Goal: Communication & Community: Answer question/provide support

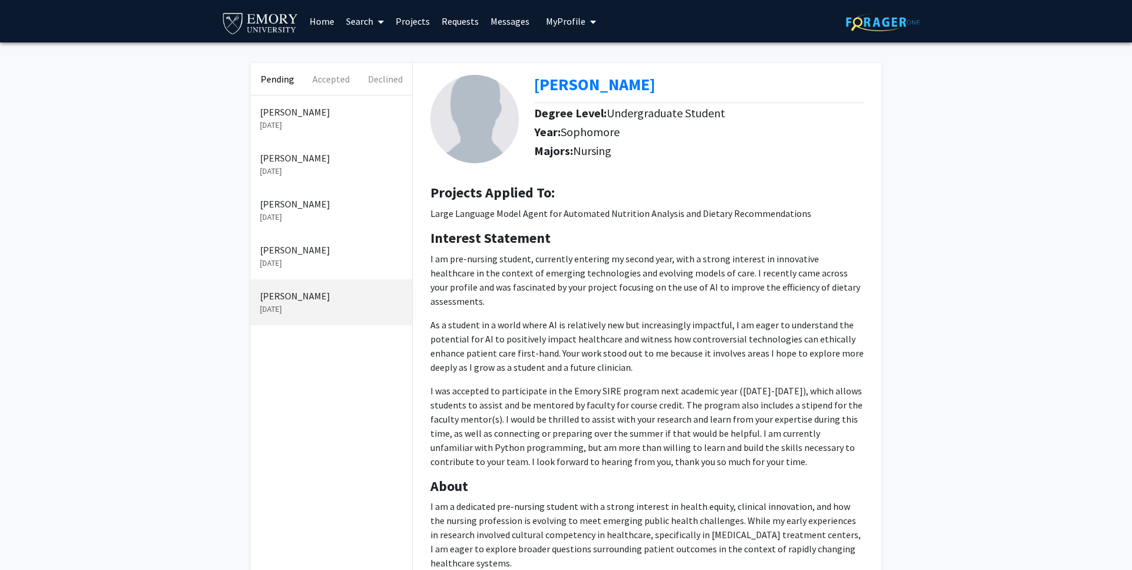
click at [302, 247] on p "Hangyeol Cheong" at bounding box center [331, 250] width 143 height 14
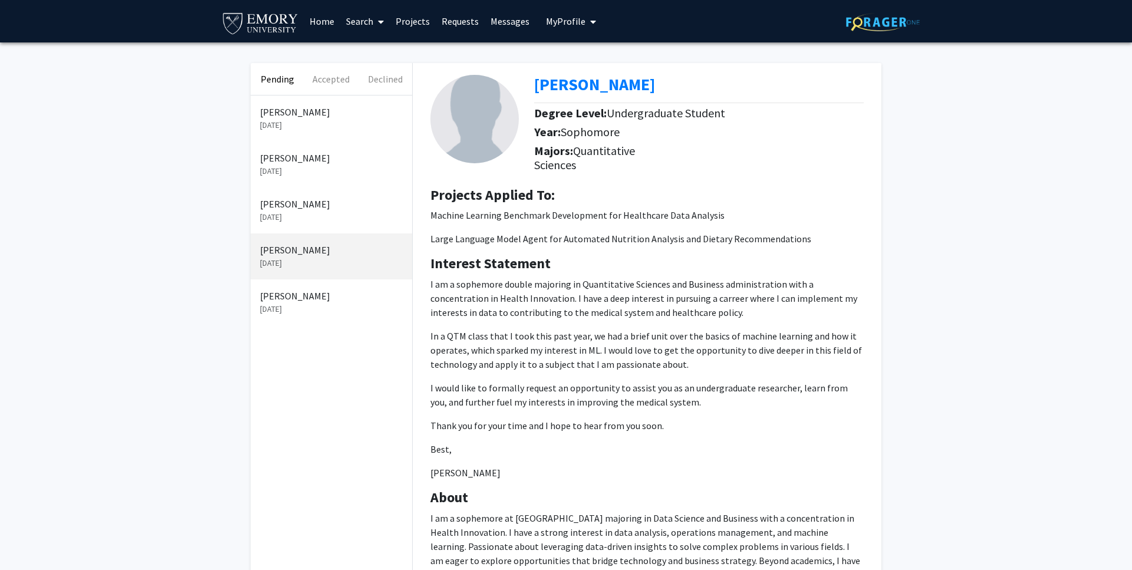
click at [320, 210] on p "[PERSON_NAME]" at bounding box center [331, 204] width 143 height 14
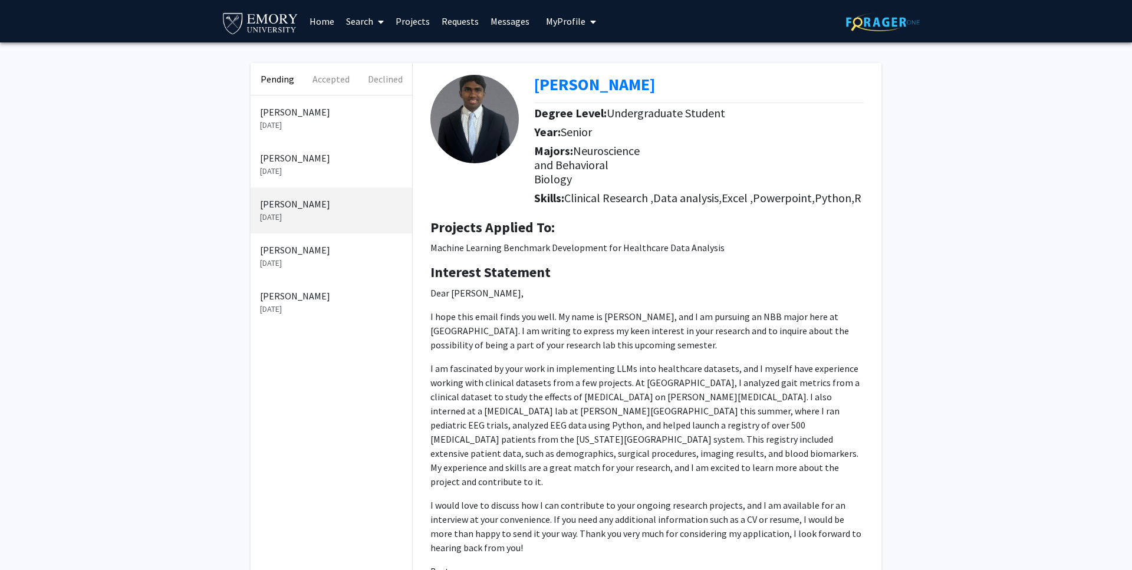
click at [509, 17] on link "Messages" at bounding box center [509, 21] width 51 height 41
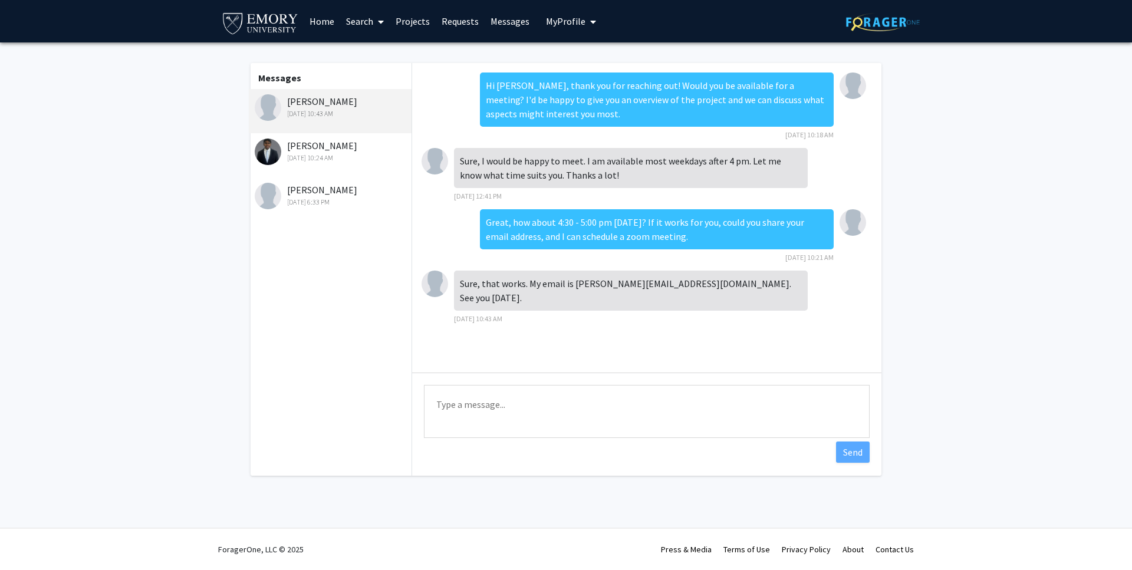
click at [312, 150] on div "Varun Veluri Sep 2, 2025 10:24 AM" at bounding box center [332, 151] width 154 height 25
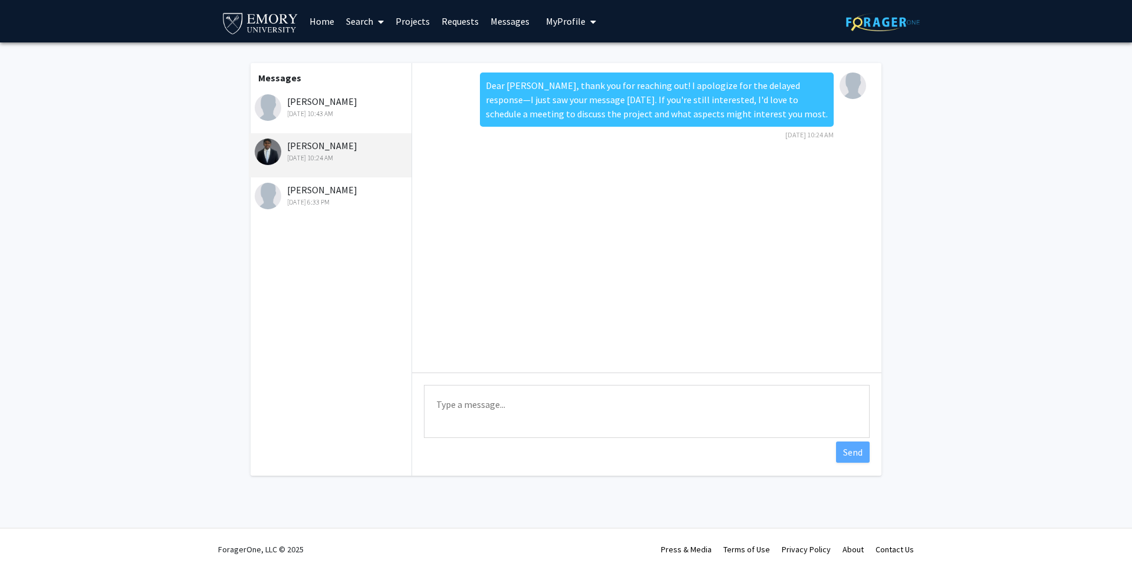
click at [319, 190] on div "Suan Jeong Jul 9, 2025 6:33 PM" at bounding box center [332, 195] width 154 height 25
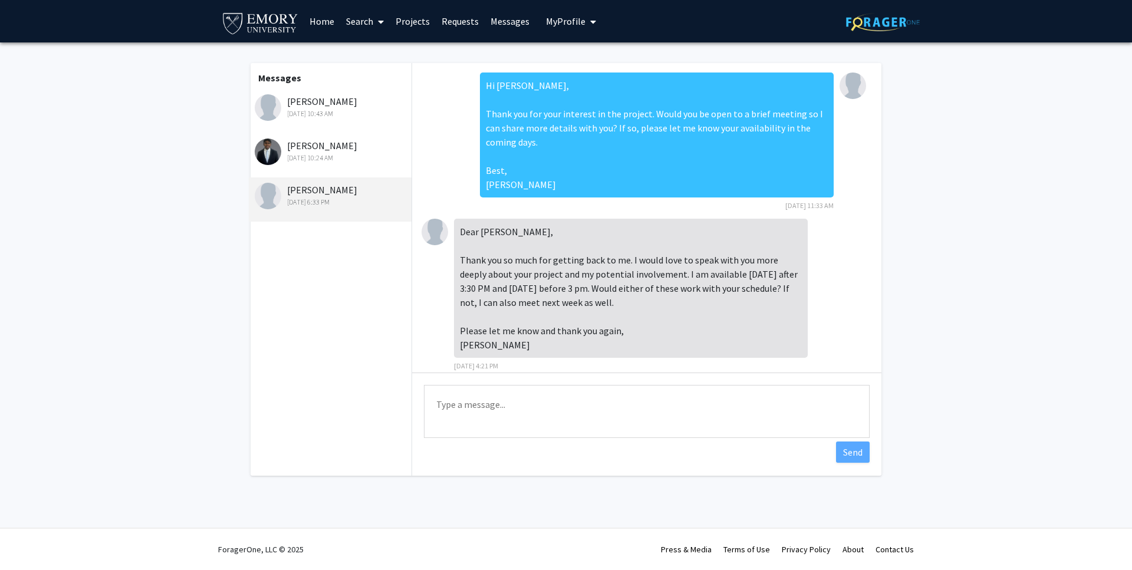
scroll to position [139, 0]
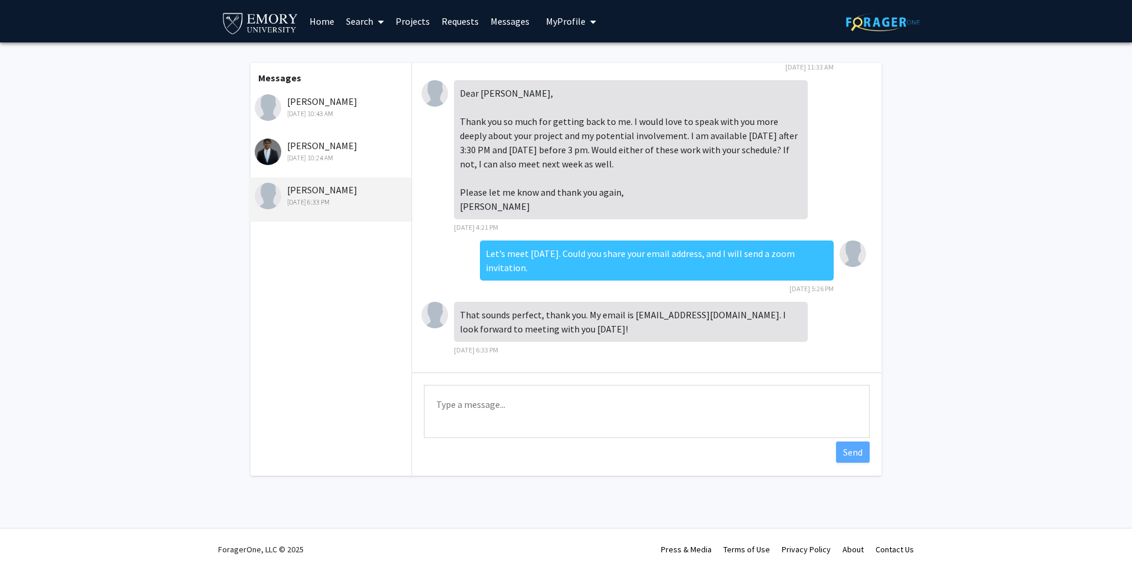
click at [448, 27] on link "Requests" at bounding box center [460, 21] width 49 height 41
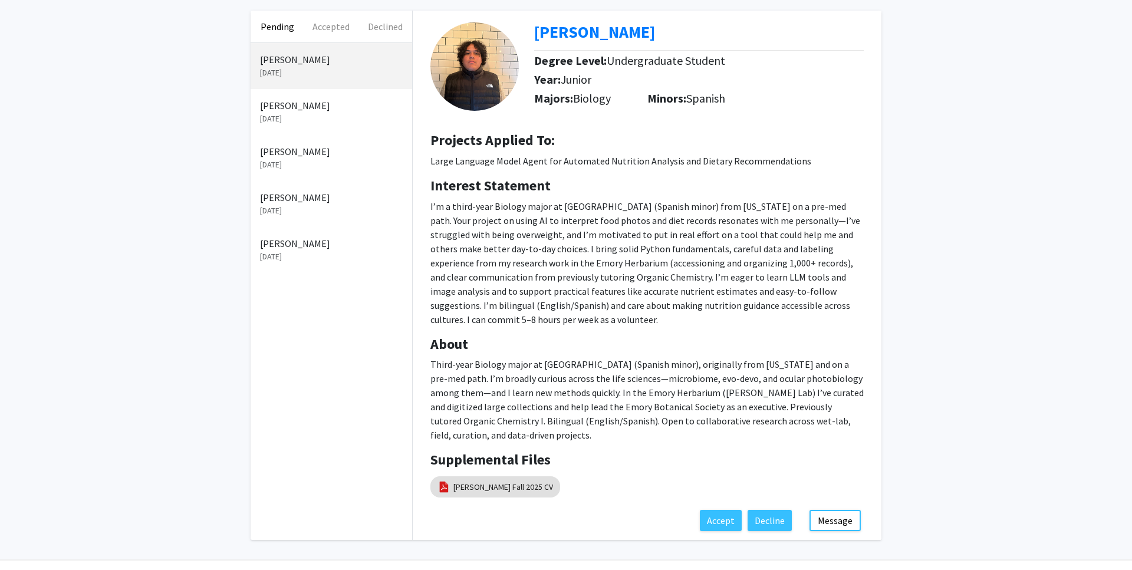
scroll to position [56, 0]
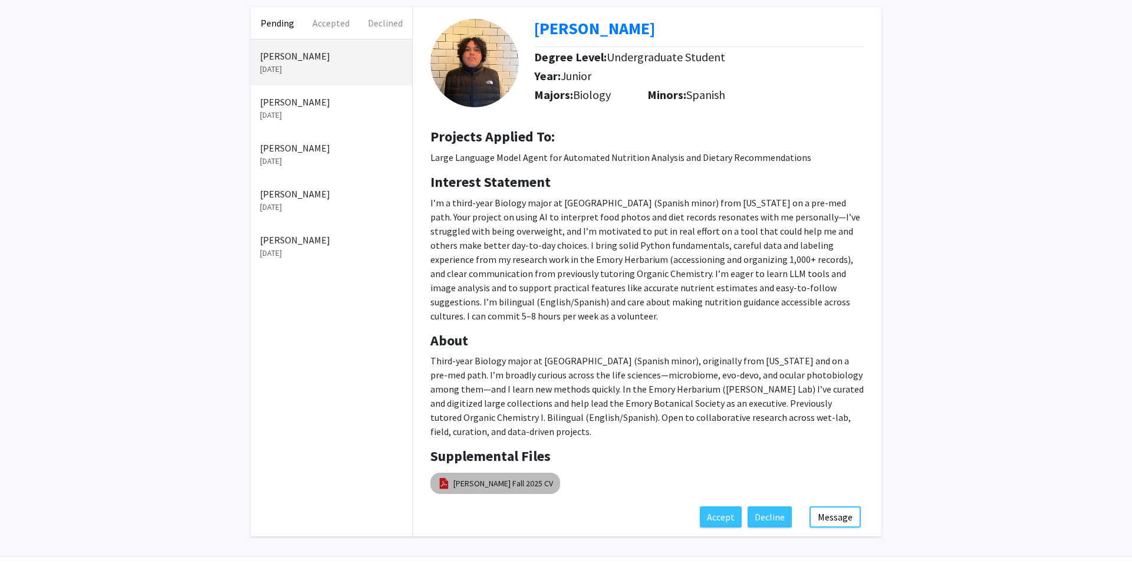
click at [532, 473] on mat-chip "Gabriel Santiago Fall 2025 CV" at bounding box center [495, 483] width 130 height 21
click at [532, 477] on link "Gabriel Santiago Fall 2025 CV" at bounding box center [503, 483] width 100 height 12
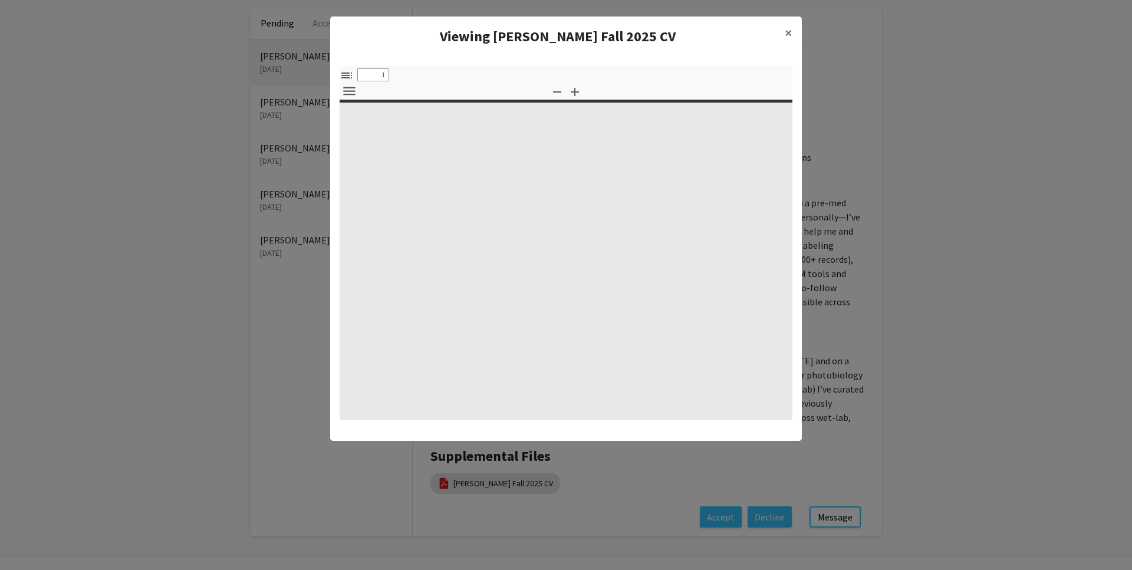
select select "custom"
type input "0"
select select "custom"
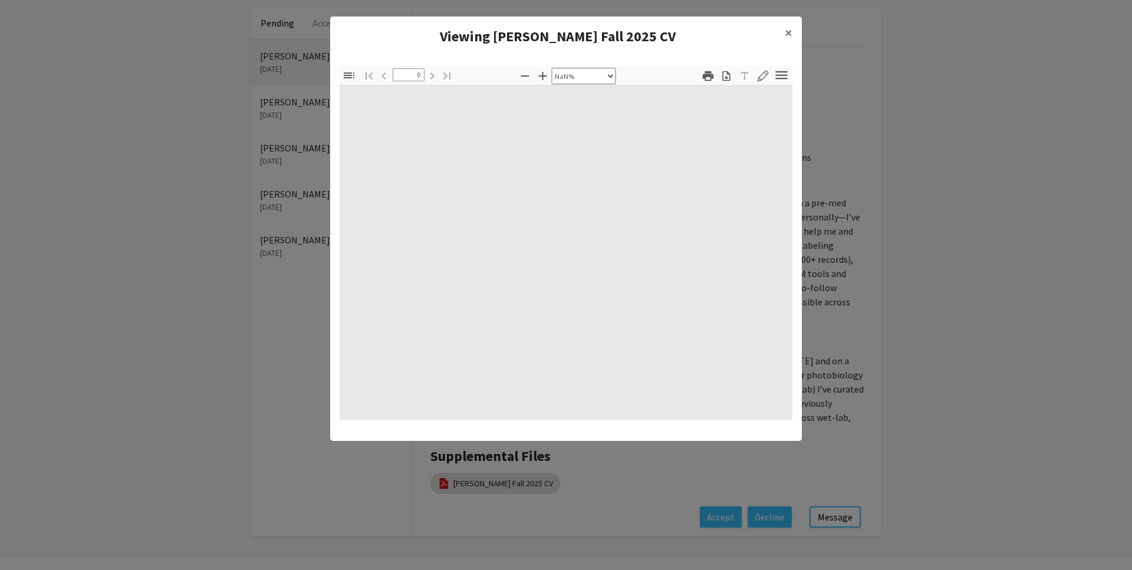
type input "1"
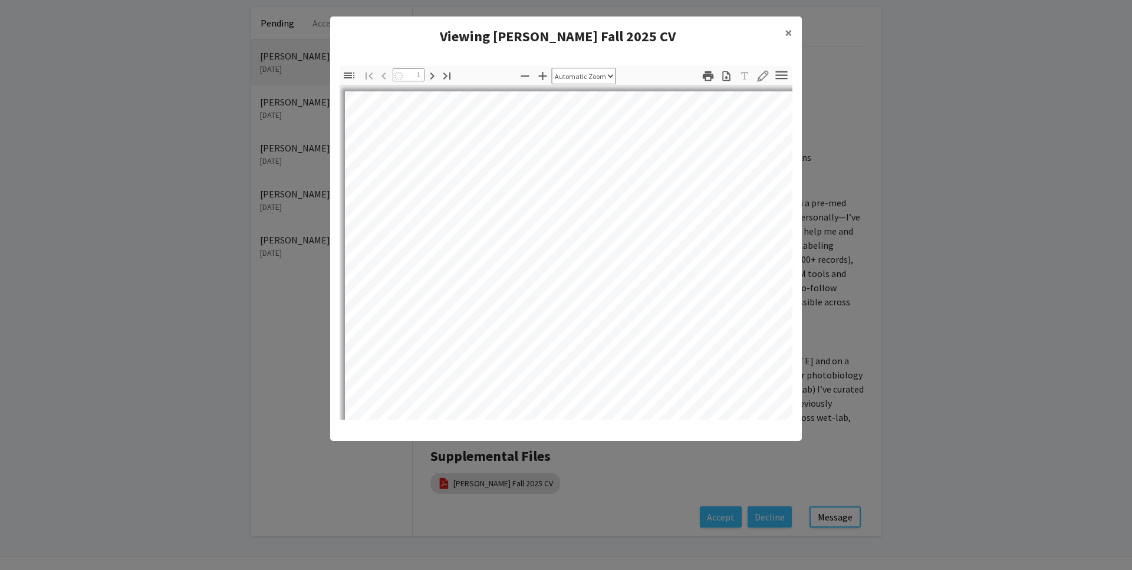
select select "auto"
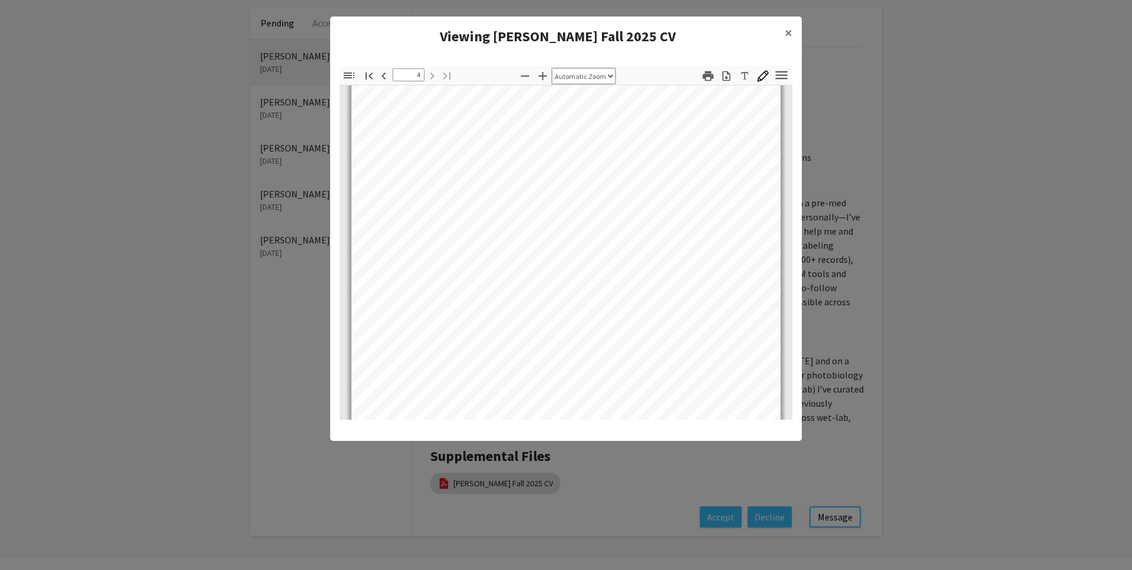
scroll to position [1911, 0]
type input "1"
click at [910, 278] on modal-container "Viewing Gabriel Santiago Fall 2025 CV × Thumbnails Document Outline Attachments…" at bounding box center [566, 285] width 1132 height 570
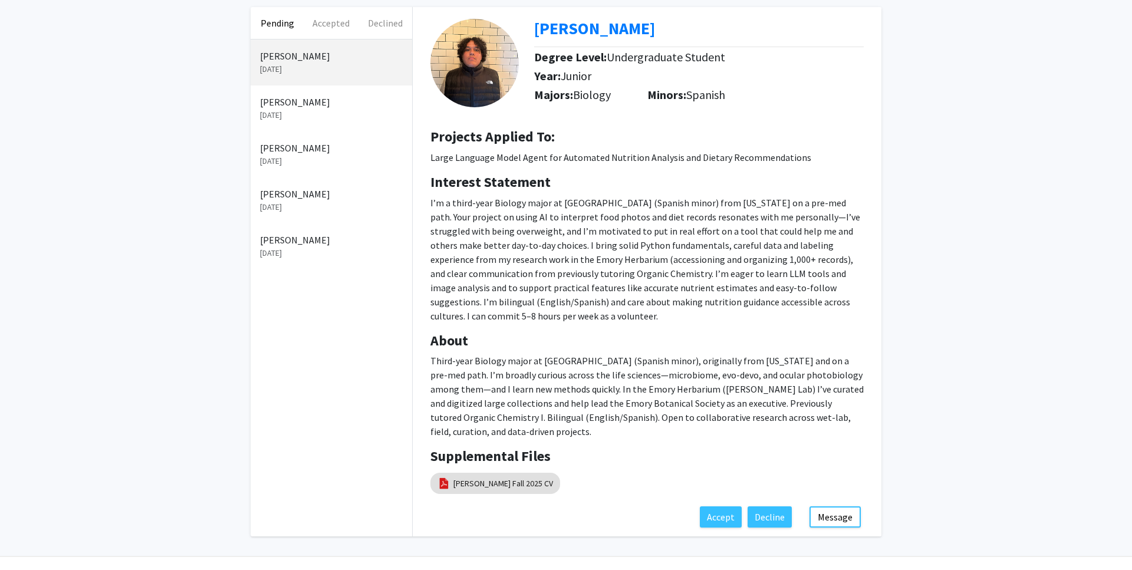
click at [331, 52] on p "[PERSON_NAME]" at bounding box center [331, 56] width 143 height 14
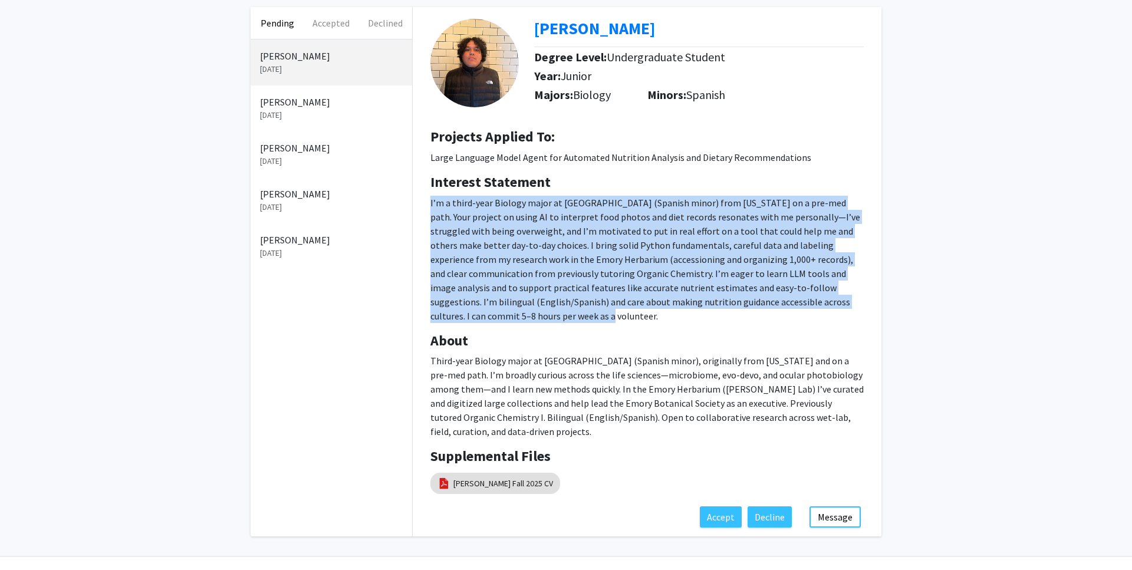
drag, startPoint x: 429, startPoint y: 203, endPoint x: 839, endPoint y: 317, distance: 425.7
click at [840, 317] on div "Interest Statement I’m a third-year Biology major at Emory (Spanish minor) from…" at bounding box center [646, 253] width 451 height 159
click at [829, 307] on div at bounding box center [829, 307] width 0 height 0
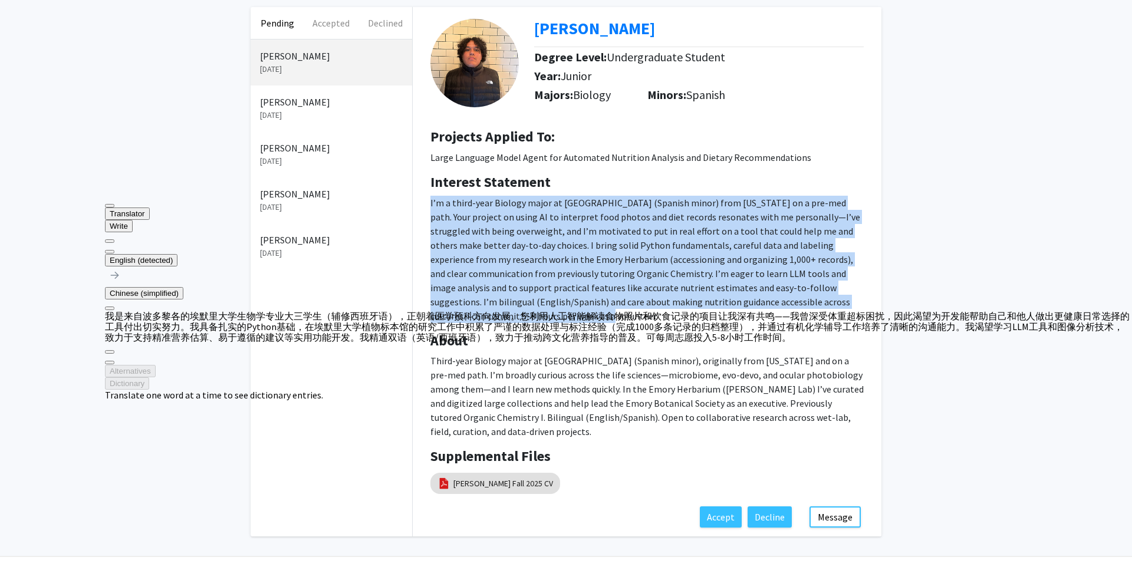
click at [860, 332] on h4 "About" at bounding box center [646, 340] width 433 height 17
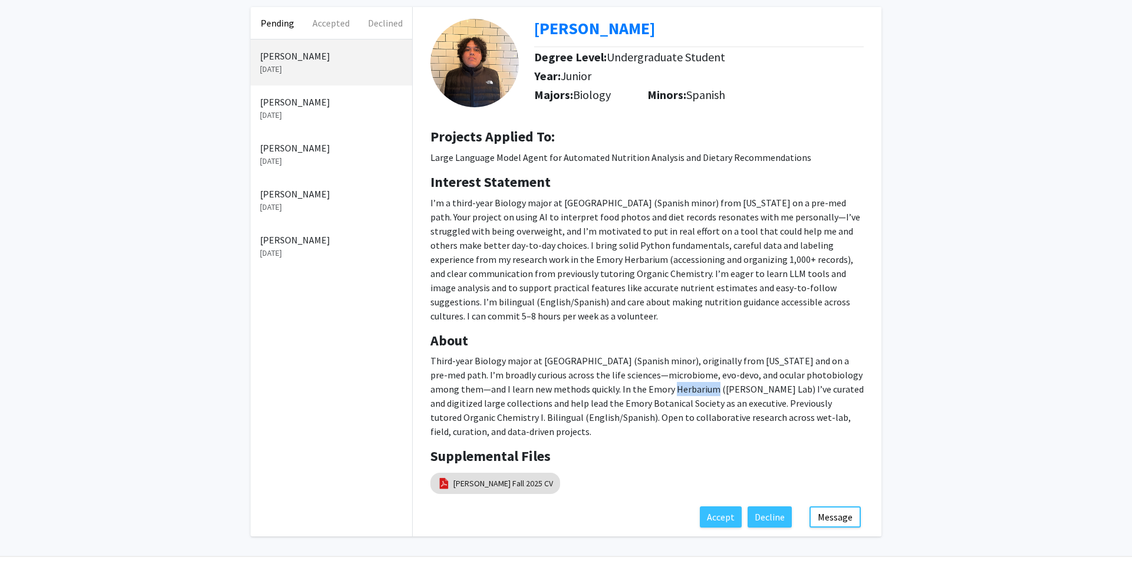
drag, startPoint x: 640, startPoint y: 374, endPoint x: 681, endPoint y: 376, distance: 40.7
click at [681, 376] on p "Third-year Biology major at Emory (Spanish minor), originally from Puerto Rico …" at bounding box center [646, 396] width 433 height 85
click at [738, 250] on p "I’m a third-year Biology major at Emory (Spanish minor) from Puerto Rico on a p…" at bounding box center [646, 259] width 433 height 127
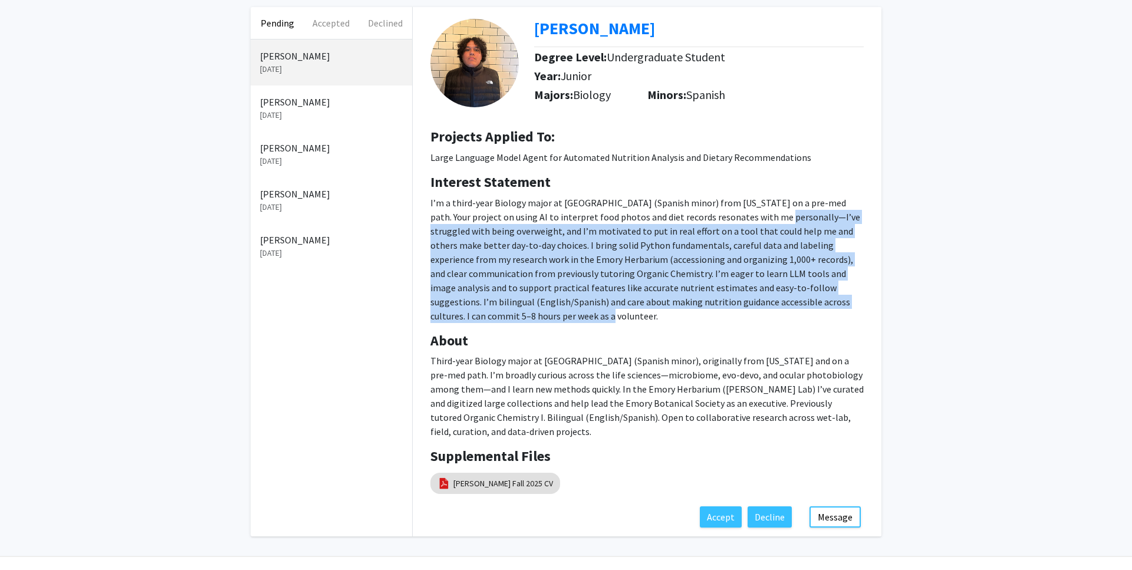
drag, startPoint x: 837, startPoint y: 302, endPoint x: 748, endPoint y: 221, distance: 120.2
click at [748, 221] on p "I’m a third-year Biology major at Emory (Spanish minor) from Puerto Rico on a p…" at bounding box center [646, 259] width 433 height 127
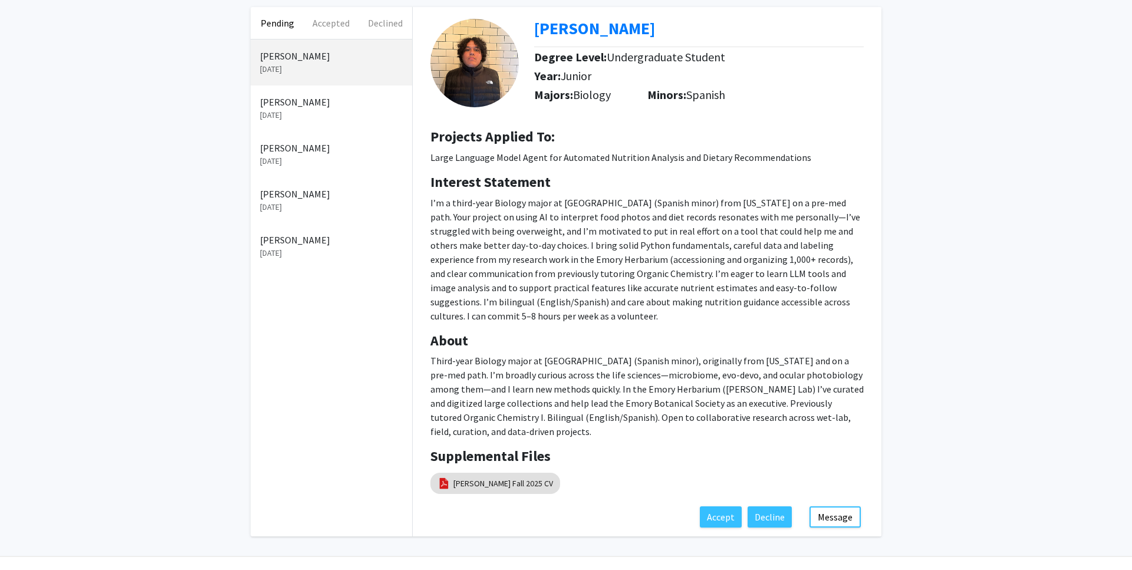
click at [776, 187] on h4 "Interest Statement" at bounding box center [646, 182] width 433 height 17
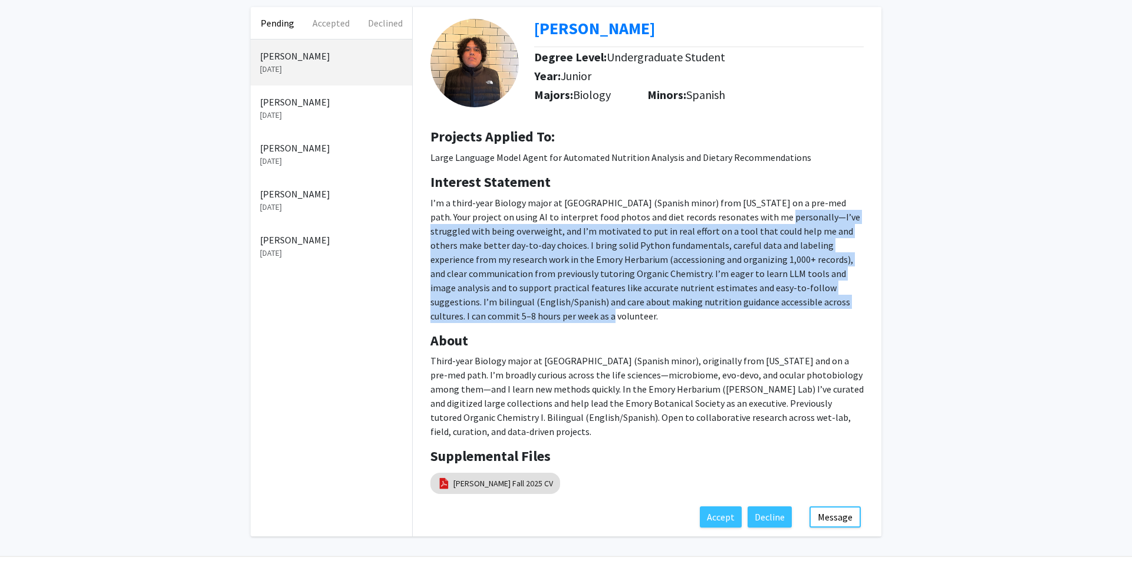
drag, startPoint x: 747, startPoint y: 216, endPoint x: 829, endPoint y: 299, distance: 116.3
click at [829, 299] on p "I’m a third-year Biology major at Emory (Spanish minor) from Puerto Rico on a p…" at bounding box center [646, 259] width 433 height 127
click at [829, 307] on div at bounding box center [829, 307] width 0 height 0
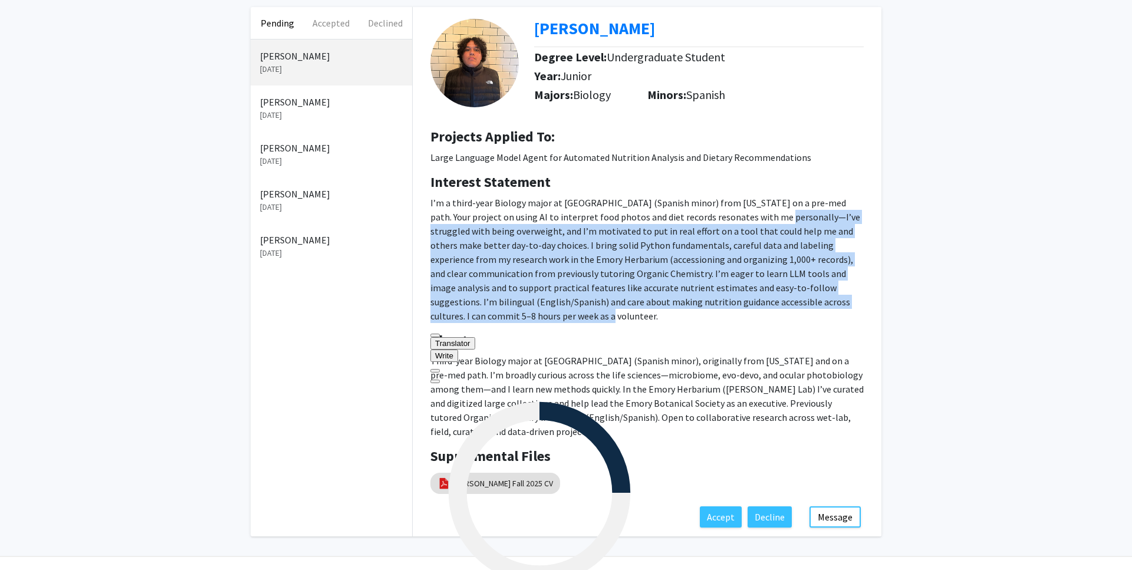
click at [714, 280] on p "I’m a third-year Biology major at Emory (Spanish minor) from Puerto Rico on a p…" at bounding box center [646, 259] width 433 height 127
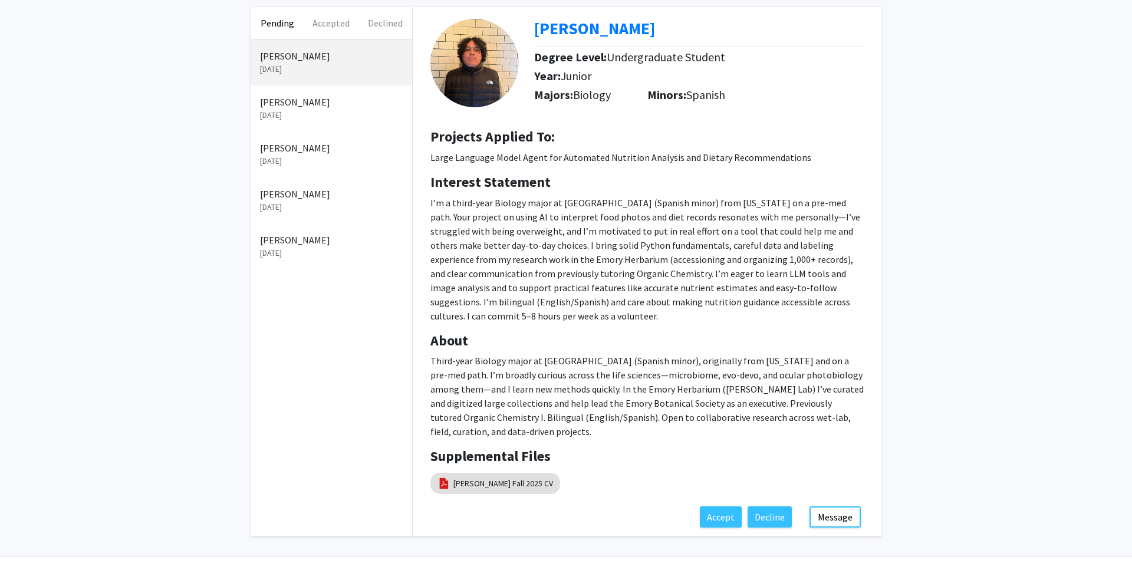
click at [888, 278] on div "Gabriel Santiago Degree Level: Undergraduate Student Year: Junior Majors: Biolo…" at bounding box center [647, 271] width 486 height 529
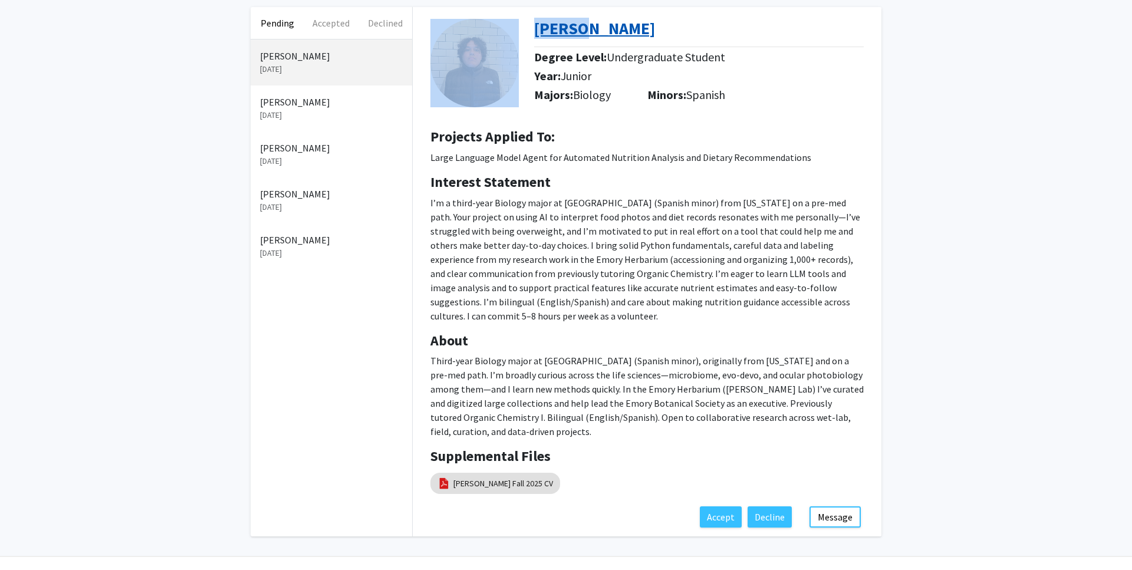
drag, startPoint x: 528, startPoint y: 28, endPoint x: 578, endPoint y: 30, distance: 50.7
click at [578, 31] on div "Gabriel Santiago Degree Level: Undergraduate Student Year: Junior Majors: Biolo…" at bounding box center [646, 63] width 451 height 112
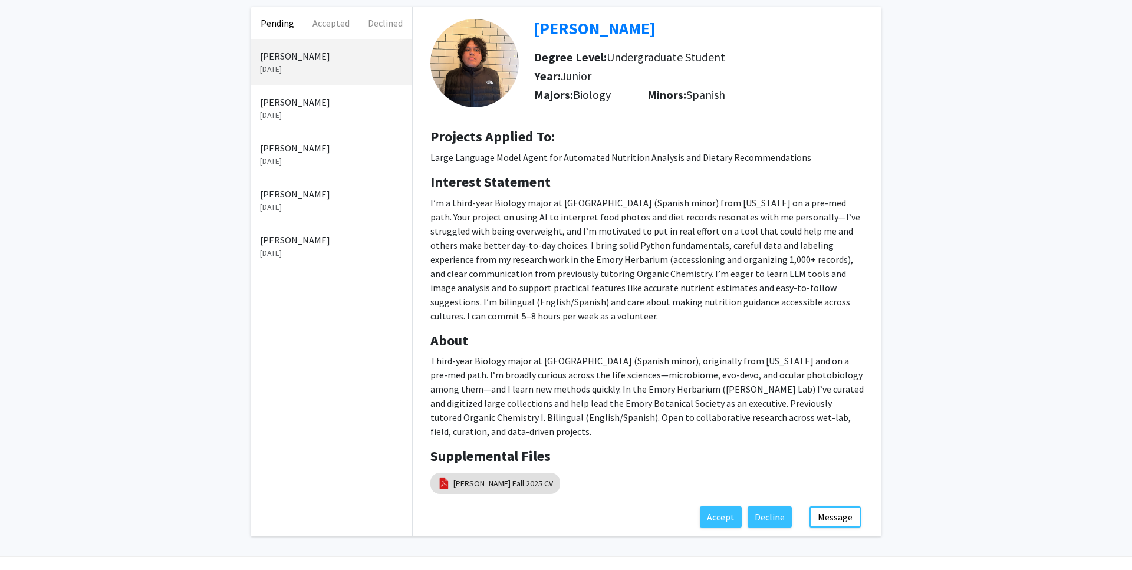
click at [571, 232] on p "I’m a third-year Biology major at Emory (Spanish minor) from Puerto Rico on a p…" at bounding box center [646, 259] width 433 height 127
drag, startPoint x: 530, startPoint y: 26, endPoint x: 682, endPoint y: 26, distance: 151.5
click at [682, 26] on div "Gabriel Santiago Degree Level: Undergraduate Student Year: Junior Majors: Biolo…" at bounding box center [646, 63] width 451 height 112
copy div "[PERSON_NAME]"
click at [830, 506] on button "Message" at bounding box center [834, 516] width 51 height 21
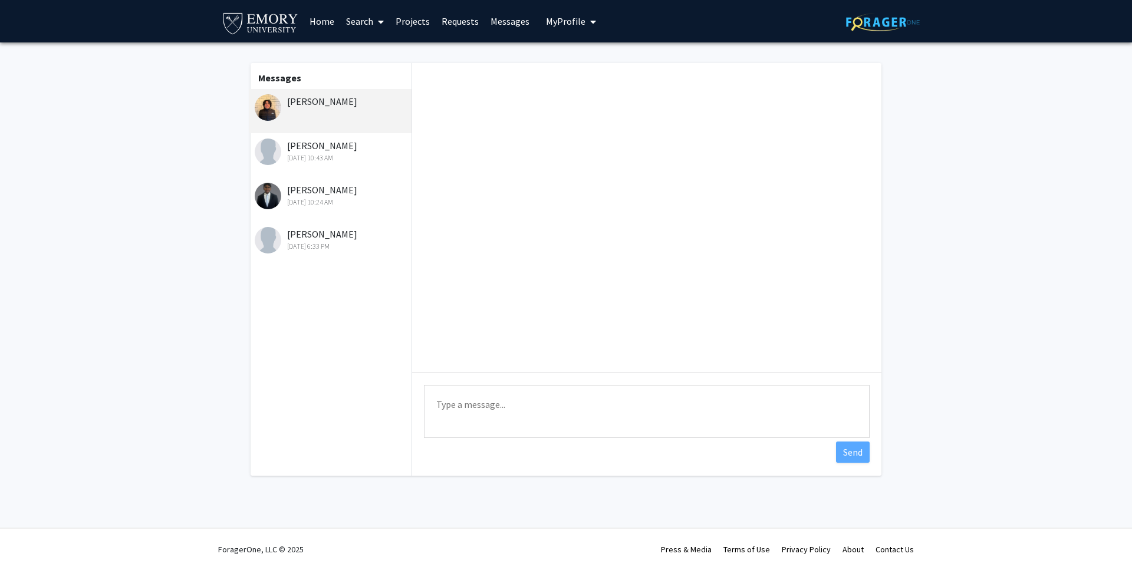
click at [500, 404] on textarea "Type a message" at bounding box center [647, 411] width 446 height 53
paste textarea "Profile Picture Gabriel Santiago"
drag, startPoint x: 465, startPoint y: 417, endPoint x: 529, endPoint y: 419, distance: 64.3
click at [529, 419] on textarea "Hi Profile Picture Gabriel Santiago" at bounding box center [647, 411] width 446 height 53
drag, startPoint x: 433, startPoint y: 418, endPoint x: 446, endPoint y: 400, distance: 22.1
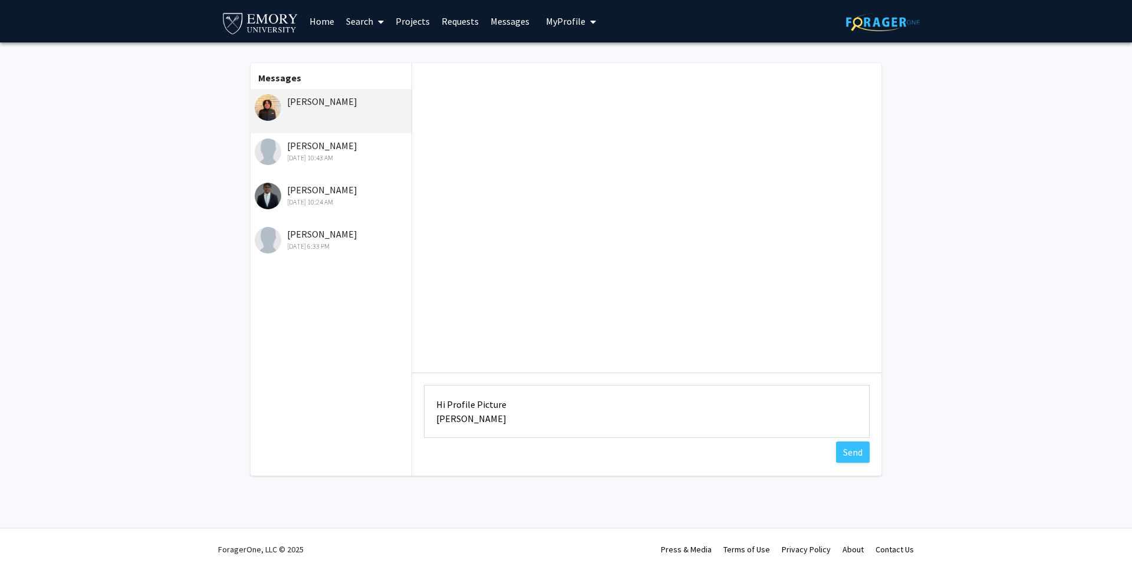
click at [446, 400] on textarea "Hi Profile Picture Gabriel" at bounding box center [647, 411] width 446 height 53
click at [490, 411] on textarea "Hi [PERSON_NAME]" at bounding box center [647, 411] width 446 height 53
type textarea "Hi Gabriel, thank you for interest"
click at [306, 203] on div "[DATE] 10:24 AM" at bounding box center [332, 202] width 154 height 11
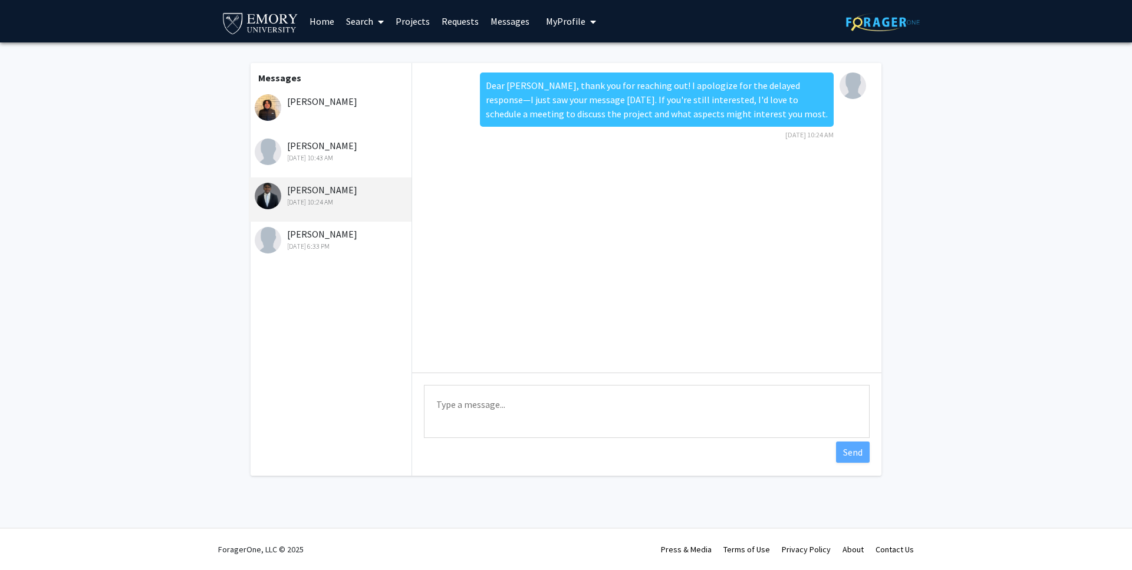
click at [330, 153] on div "[DATE] 10:43 AM" at bounding box center [332, 158] width 154 height 11
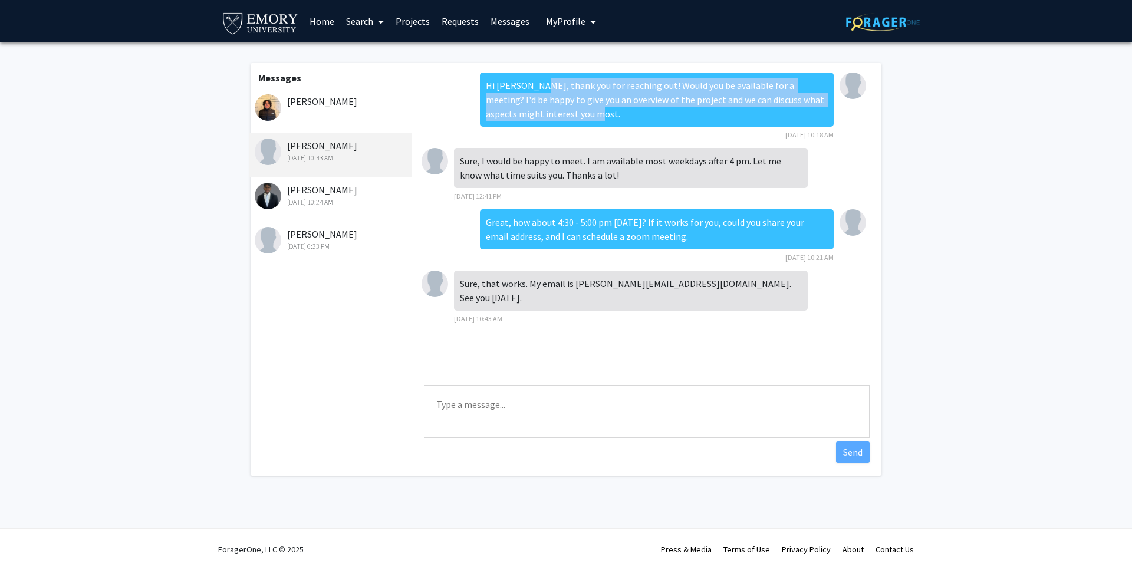
drag, startPoint x: 536, startPoint y: 87, endPoint x: 658, endPoint y: 113, distance: 125.3
click at [658, 113] on div "Hi Shourya, thank you for reaching out! Would you be available for a meeting? I…" at bounding box center [657, 99] width 354 height 54
copy div "thank you for reaching out! Would you be available for a meeting? I'd be happy …"
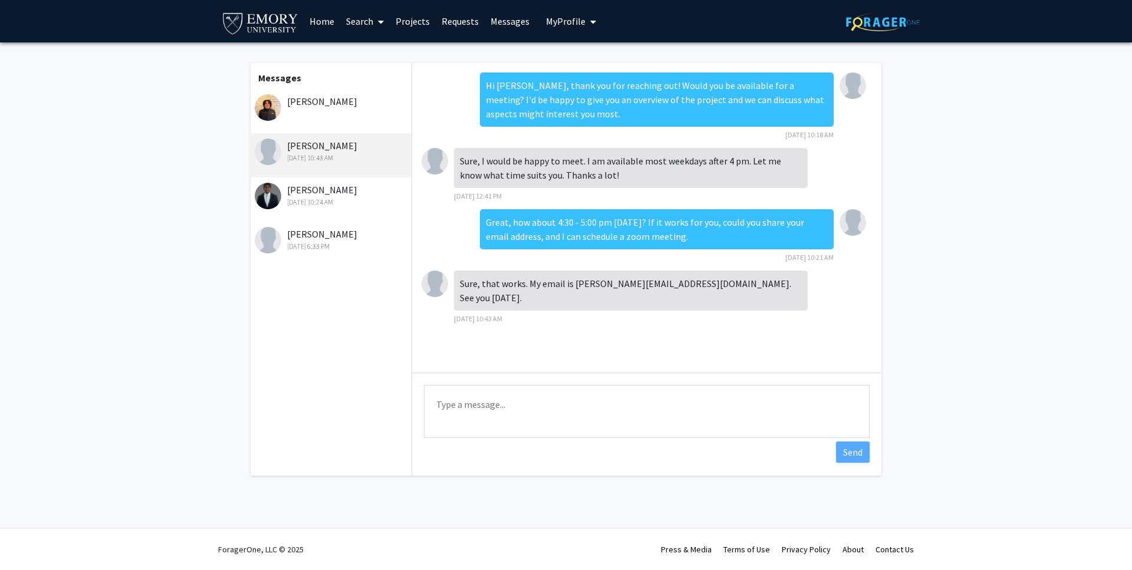
click at [310, 108] on div "[PERSON_NAME]" at bounding box center [332, 101] width 154 height 14
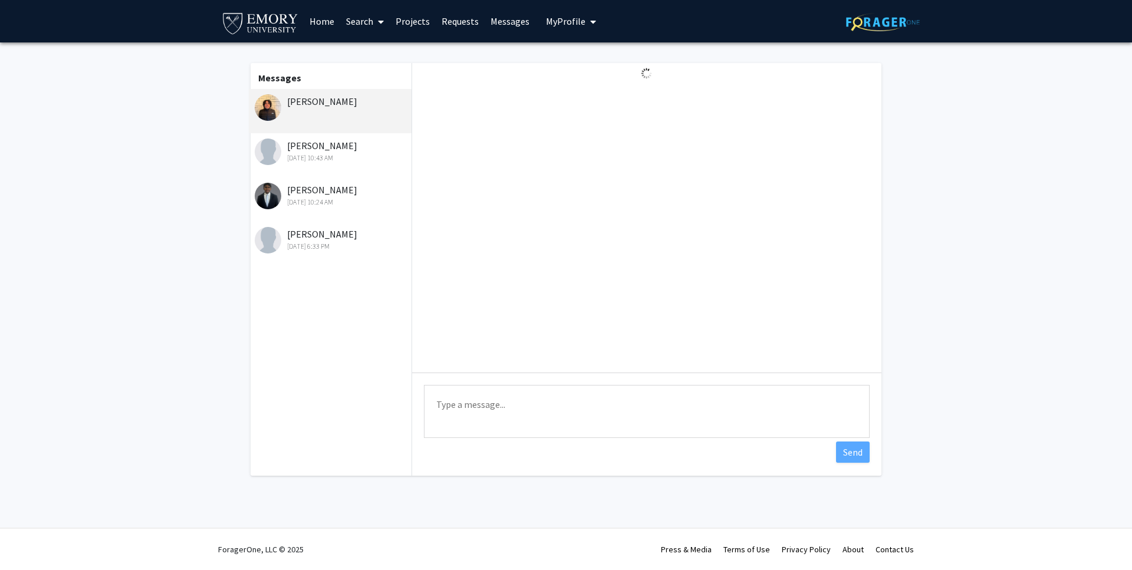
click at [333, 164] on div "Shourya Soni Sep 3, 2025 10:43 AM" at bounding box center [330, 155] width 163 height 44
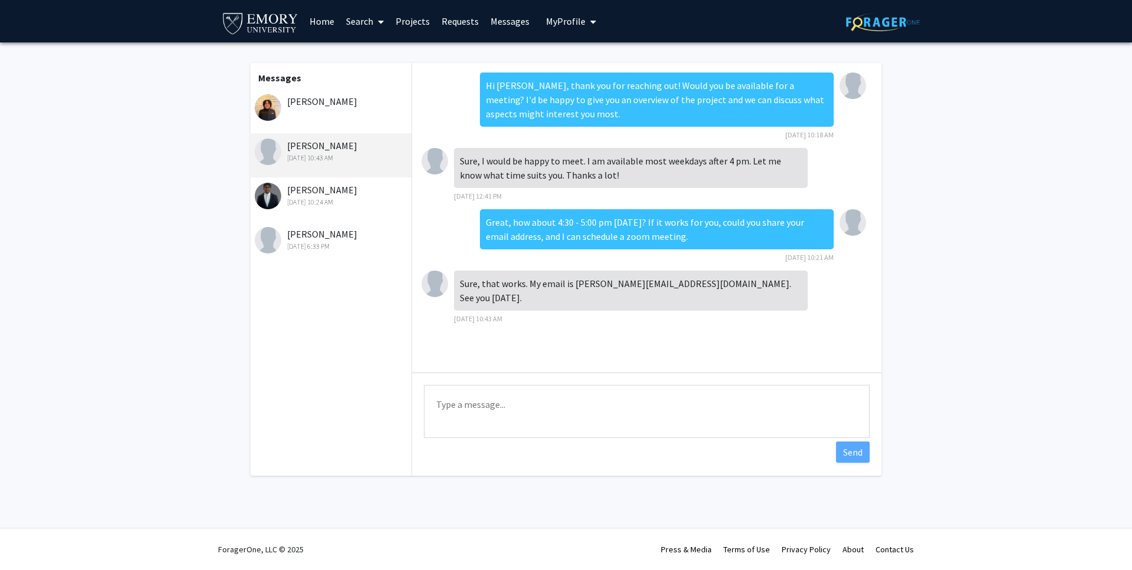
click at [337, 117] on div "[PERSON_NAME]" at bounding box center [330, 111] width 163 height 44
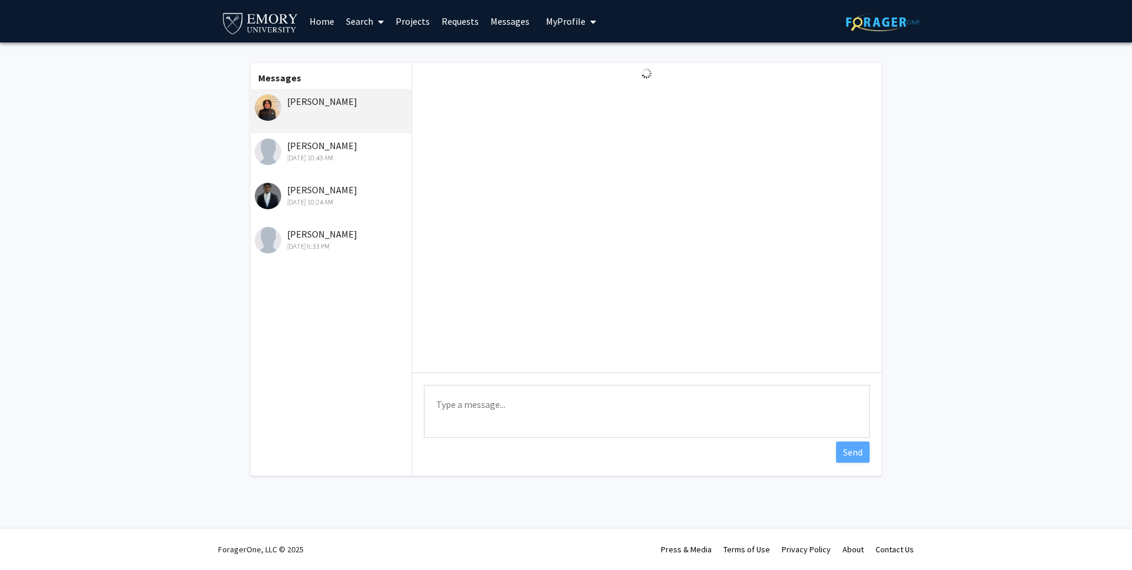
click at [488, 400] on textarea "Type a message" at bounding box center [647, 411] width 446 height 53
click at [457, 22] on link "Requests" at bounding box center [460, 21] width 49 height 41
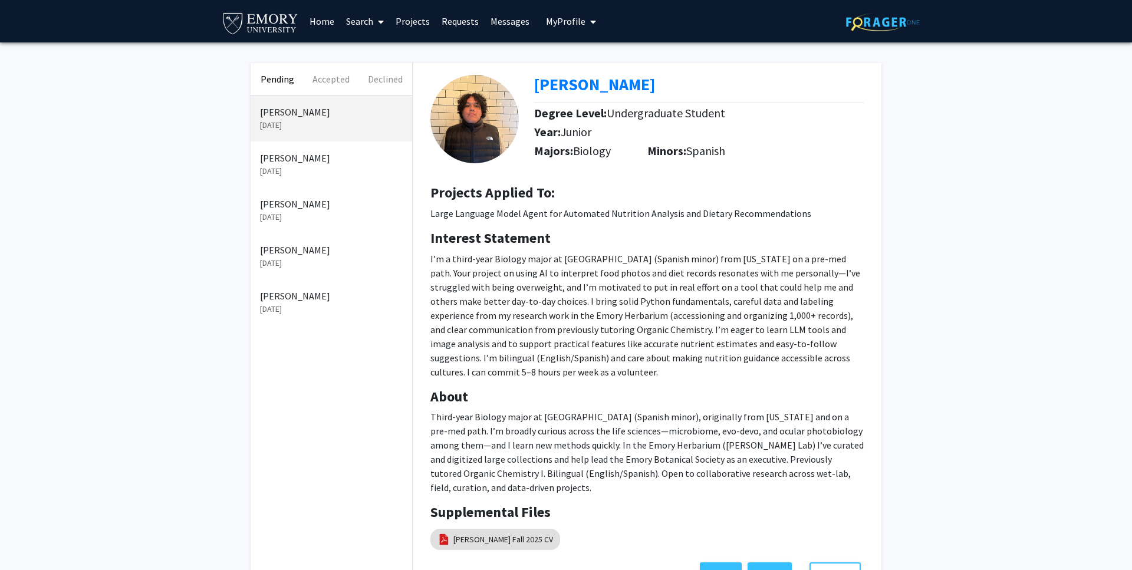
scroll to position [56, 0]
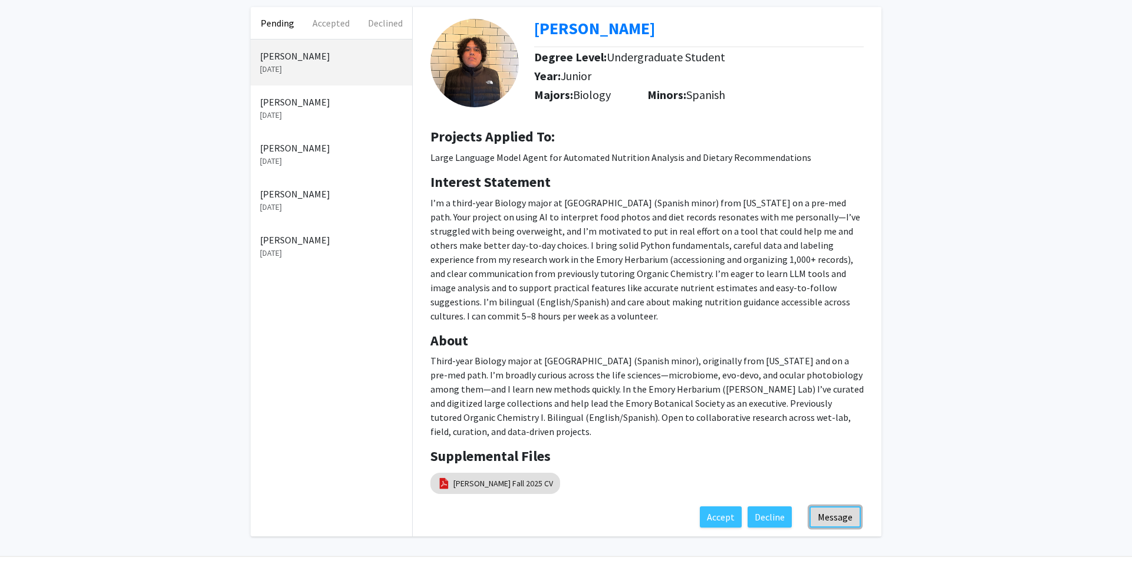
click at [826, 506] on button "Message" at bounding box center [834, 516] width 51 height 21
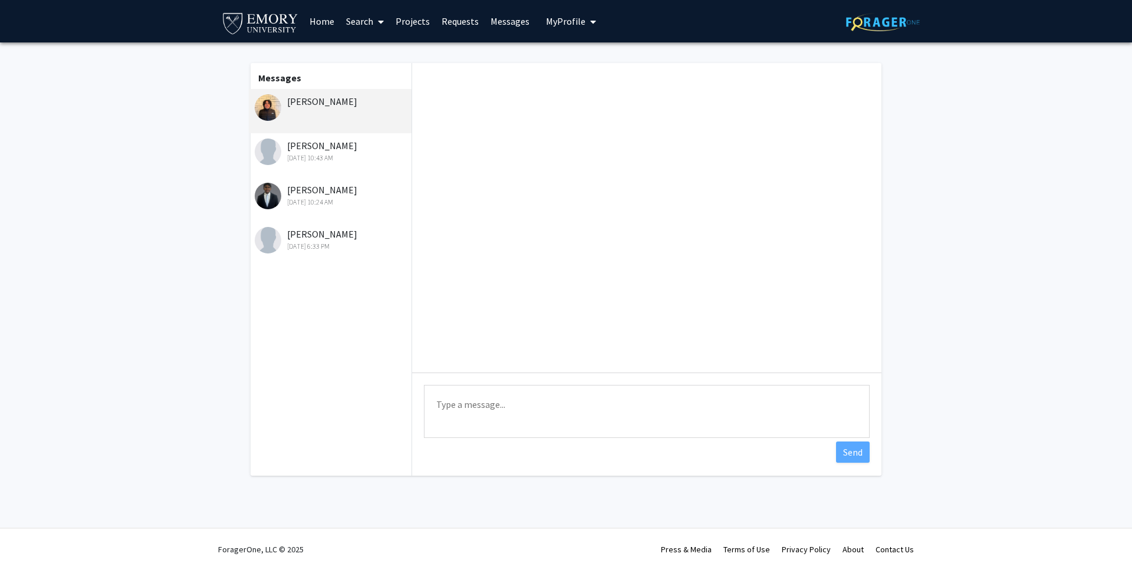
click at [558, 403] on textarea "Type a message" at bounding box center [647, 411] width 446 height 53
paste textarea "thank you for reaching out! Would you be available for a meeting? I'd be happy …"
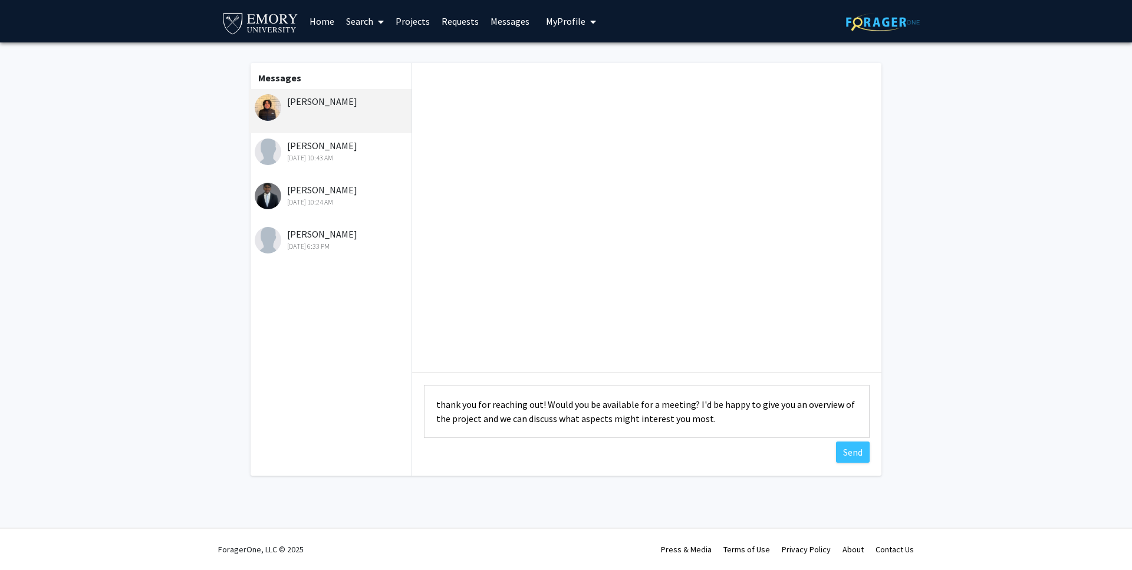
click at [434, 403] on textarea "thank you for reaching out! Would you be available for a meeting? I'd be happy …" at bounding box center [647, 411] width 446 height 53
type textarea "Hi [PERSON_NAME], thank you for reaching out! Would you be available for a meet…"
click at [269, 107] on img at bounding box center [268, 107] width 27 height 27
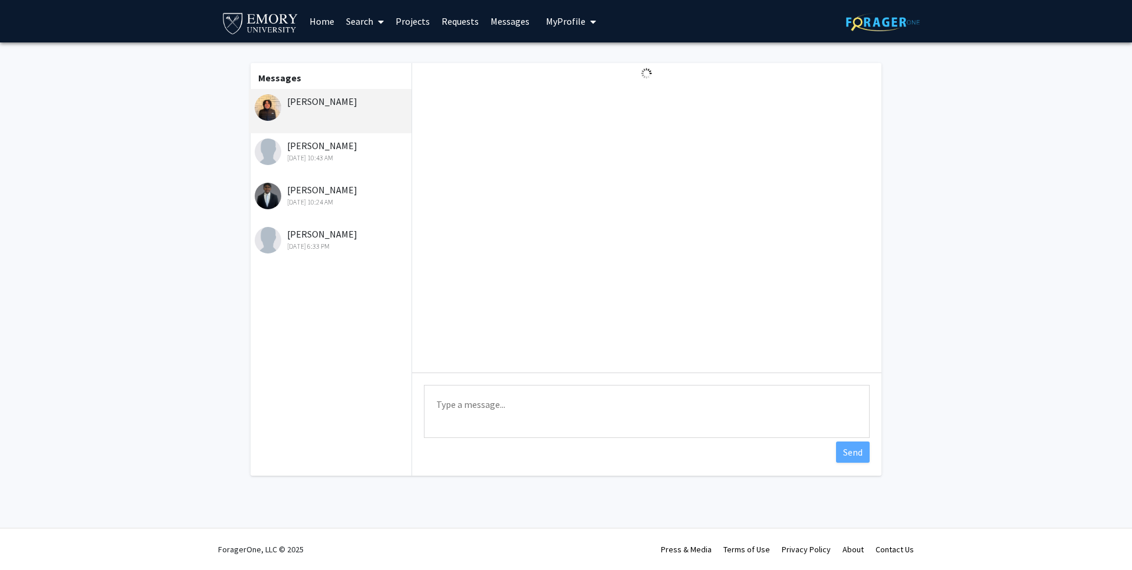
click at [334, 116] on div "[PERSON_NAME]" at bounding box center [330, 111] width 163 height 44
click at [494, 414] on textarea "Type a message" at bounding box center [647, 411] width 446 height 53
paste textarea "thank you for reaching out! Would you be available for a meeting? I'd be happy …"
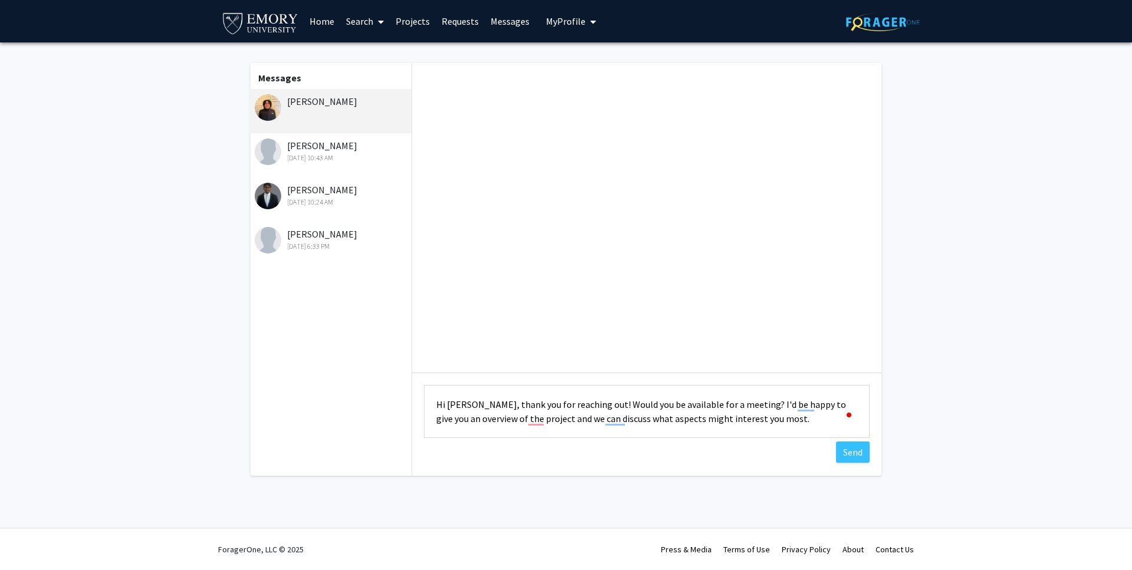
drag, startPoint x: 833, startPoint y: 406, endPoint x: 750, endPoint y: 419, distance: 84.1
click at [750, 419] on textarea "Hi [PERSON_NAME], thank you for reaching out! Would you be available for a meet…" at bounding box center [647, 411] width 446 height 53
click at [480, 400] on textarea "Hi [PERSON_NAME], thank you for reaching out! Would you be available for a meet…" at bounding box center [647, 411] width 446 height 53
drag, startPoint x: 480, startPoint y: 400, endPoint x: 768, endPoint y: 420, distance: 289.0
click at [768, 420] on textarea "Hi [PERSON_NAME], thank you for reaching out! Would you be available for a meet…" at bounding box center [647, 411] width 446 height 53
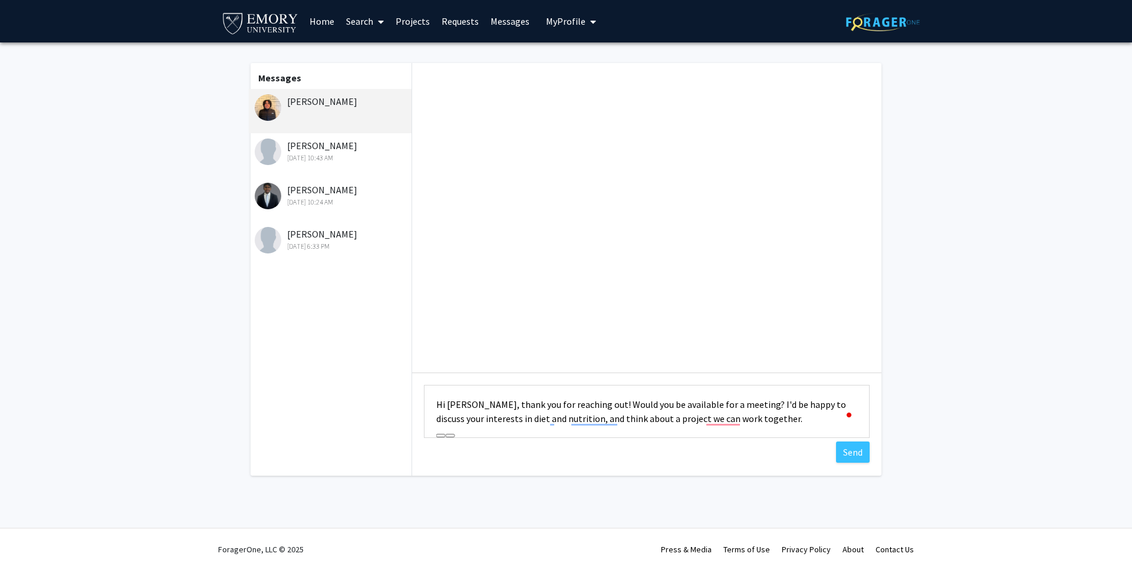
paste textarea "in diet and nutrition and explore potential projects we could collaborate on."
type textarea "Hi [PERSON_NAME], thank you for reaching out! Would you be available for a meet…"
click at [846, 458] on button "Send" at bounding box center [853, 451] width 34 height 21
